Goal: Use online tool/utility: Utilize a website feature to perform a specific function

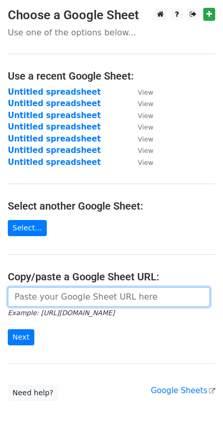
click at [81, 288] on input "url" at bounding box center [109, 297] width 202 height 20
paste input "[URL][DOMAIN_NAME]"
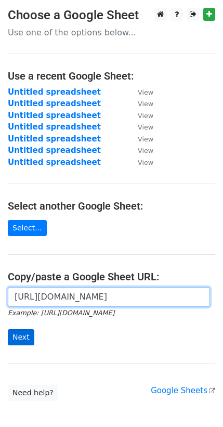
type input "[URL][DOMAIN_NAME]"
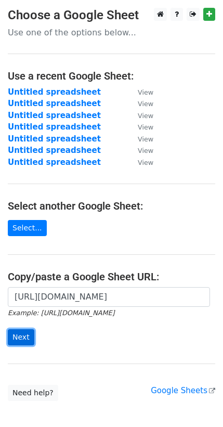
scroll to position [0, 0]
click at [23, 336] on input "Next" at bounding box center [21, 337] width 27 height 16
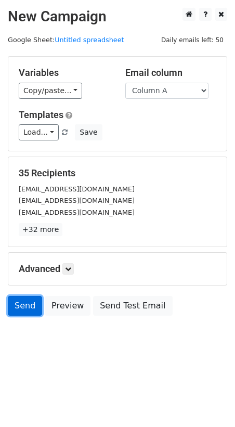
click at [18, 303] on link "Send" at bounding box center [25, 306] width 34 height 20
